Goal: Task Accomplishment & Management: Manage account settings

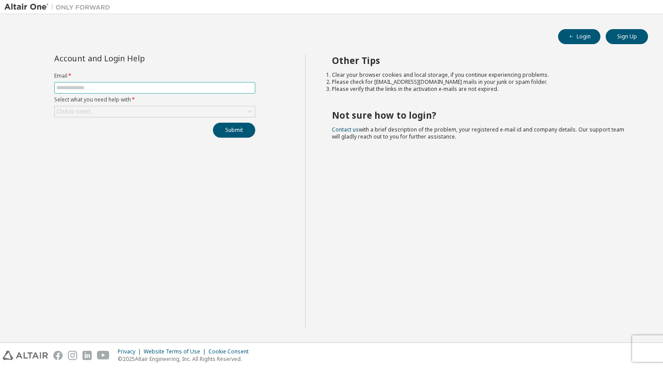
click at [101, 89] on input "text" at bounding box center [154, 87] width 197 height 7
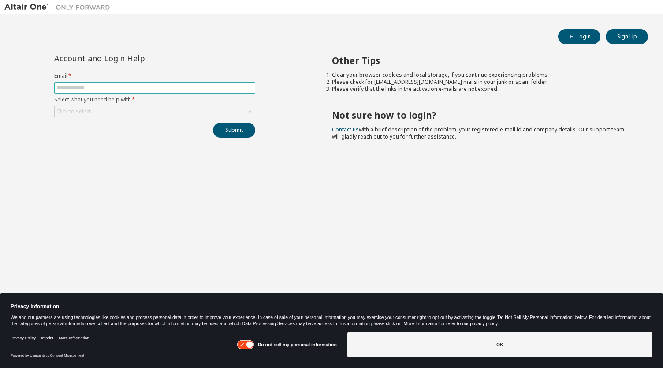
click at [101, 89] on input "text" at bounding box center [154, 87] width 197 height 7
type input "**********"
click at [131, 114] on div "Click to select" at bounding box center [155, 111] width 200 height 11
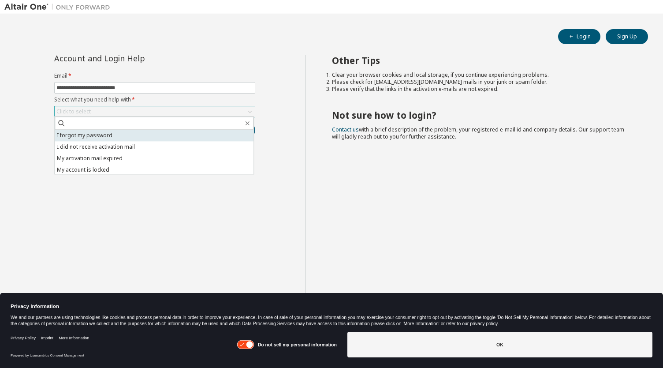
click at [126, 137] on li "I forgot my password" at bounding box center [154, 135] width 199 height 11
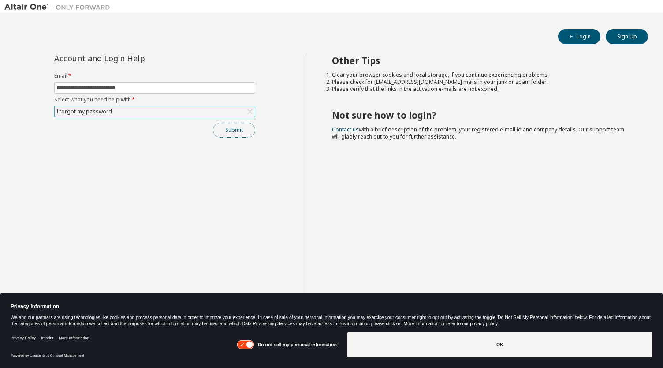
click at [237, 129] on button "Submit" at bounding box center [234, 130] width 42 height 15
click at [238, 128] on button "Submit" at bounding box center [234, 130] width 42 height 15
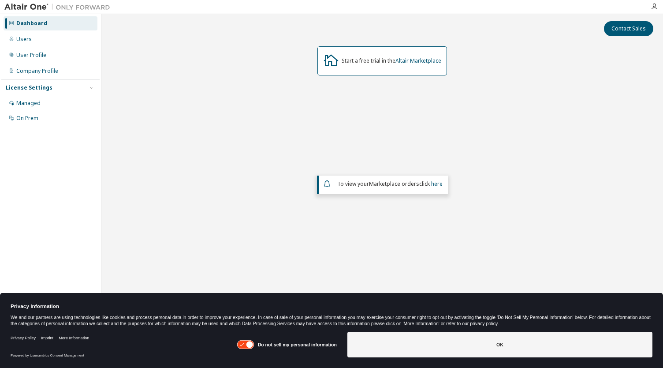
click at [528, 131] on div "Start a free trial in the Altair Marketplace To view your Marketplace orders cl…" at bounding box center [382, 165] width 553 height 239
click at [47, 41] on div "Users" at bounding box center [51, 39] width 94 height 14
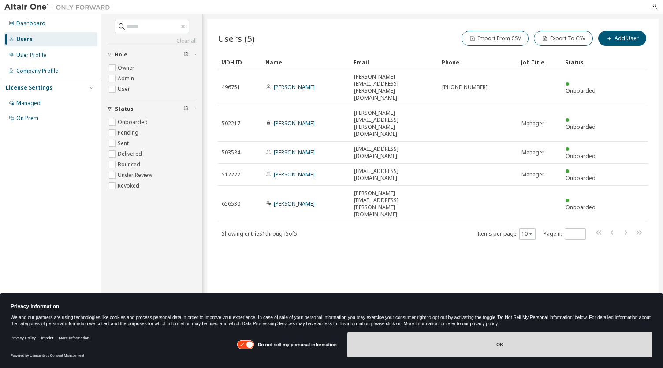
click at [450, 345] on button "OK" at bounding box center [499, 344] width 305 height 26
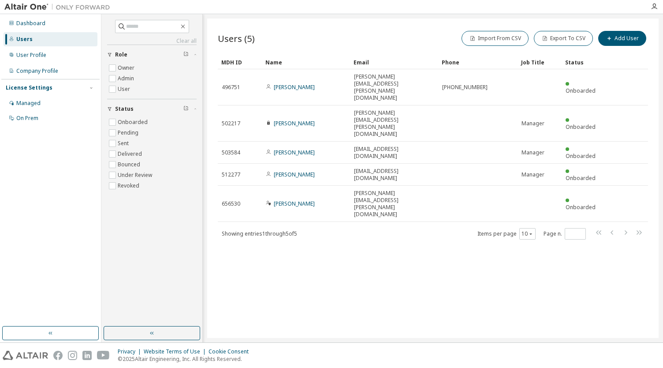
click at [431, 245] on div "Users (5) Import From CSV Export To CSV Add User Clear Load Save Save As Field …" at bounding box center [432, 178] width 451 height 319
click at [317, 299] on div "Users (5) Import From CSV Export To CSV Add User Clear Load Save Save As Field …" at bounding box center [432, 178] width 451 height 319
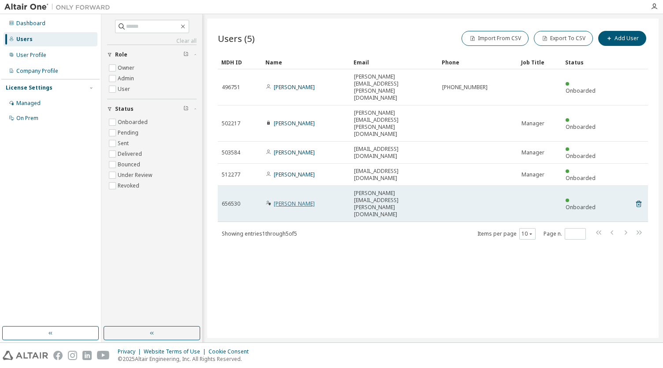
click at [299, 200] on link "Nicholas Lemanski" at bounding box center [294, 203] width 41 height 7
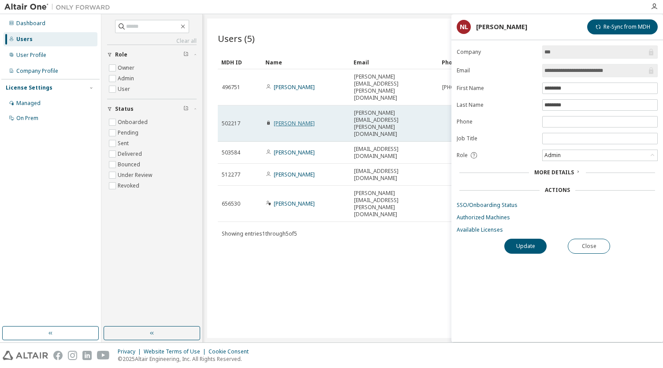
click at [290, 119] on link "Melissa Moore" at bounding box center [294, 122] width 41 height 7
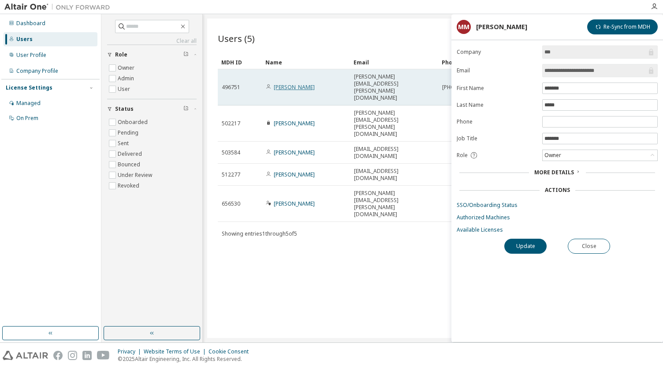
click at [286, 83] on link "Raymond Schroeder" at bounding box center [294, 86] width 41 height 7
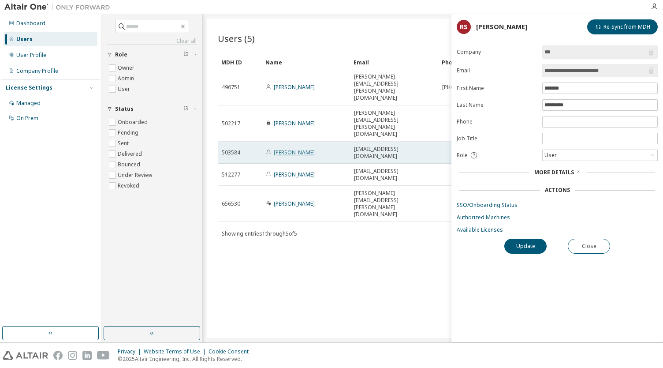
click at [283, 149] on link "Dilip Kumar" at bounding box center [294, 152] width 41 height 7
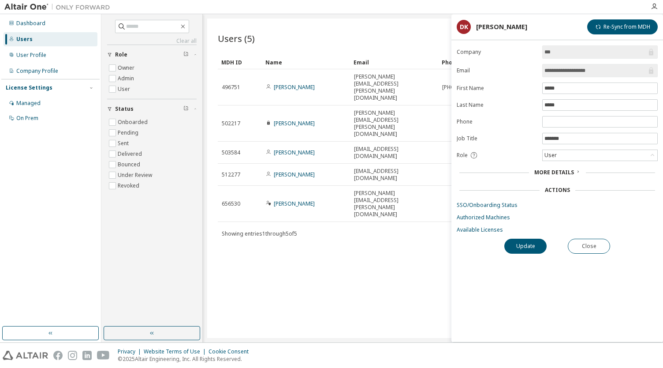
click at [283, 171] on link "Anuj Dhawan" at bounding box center [294, 174] width 41 height 7
click at [373, 247] on div "Users (5) Import From CSV Export To CSV Add User Clear Load Save Save As Field …" at bounding box center [432, 178] width 451 height 319
click at [596, 246] on button "Close" at bounding box center [589, 245] width 42 height 15
